Goal: Information Seeking & Learning: Find specific fact

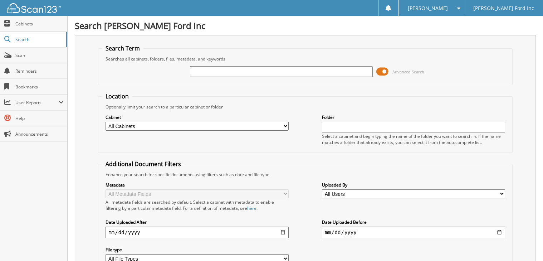
click at [383, 69] on span at bounding box center [382, 71] width 12 height 11
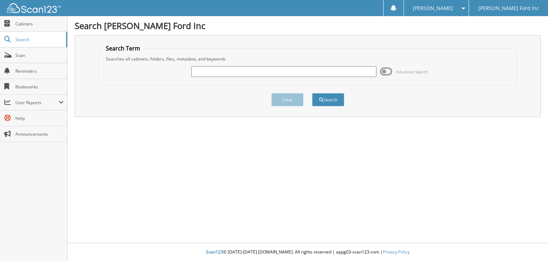
click at [196, 72] on input "text" at bounding box center [283, 71] width 185 height 11
type input "GGC08669"
click at [325, 98] on button "Search" at bounding box center [328, 99] width 32 height 13
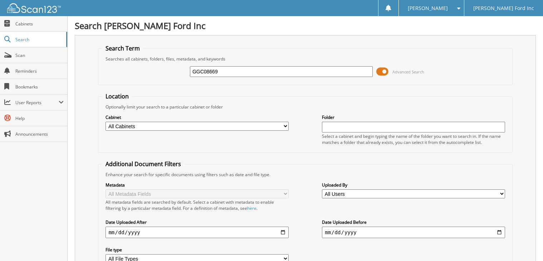
click at [383, 69] on span at bounding box center [382, 71] width 12 height 11
